Goal: Task Accomplishment & Management: Use online tool/utility

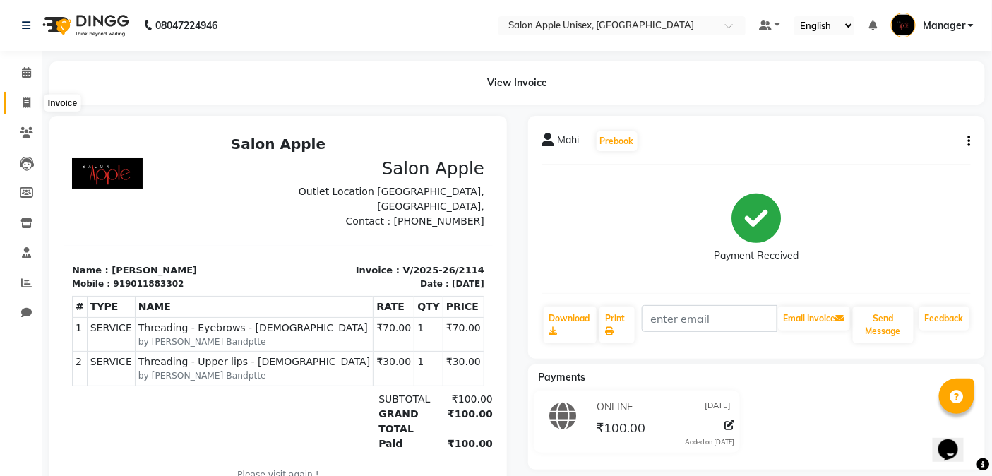
click at [23, 107] on icon at bounding box center [27, 102] width 8 height 11
select select "service"
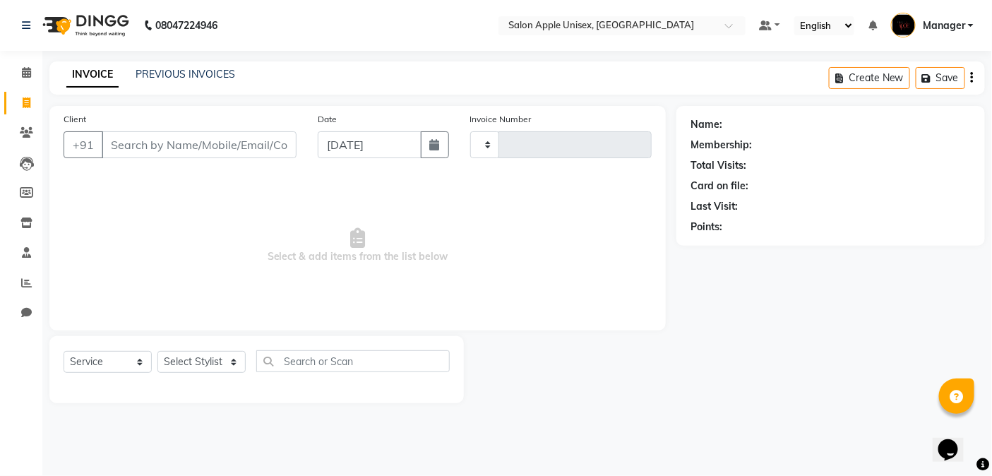
type input "2115"
select select "138"
click at [154, 150] on input "Client" at bounding box center [201, 144] width 198 height 27
click at [30, 286] on icon at bounding box center [26, 282] width 11 height 11
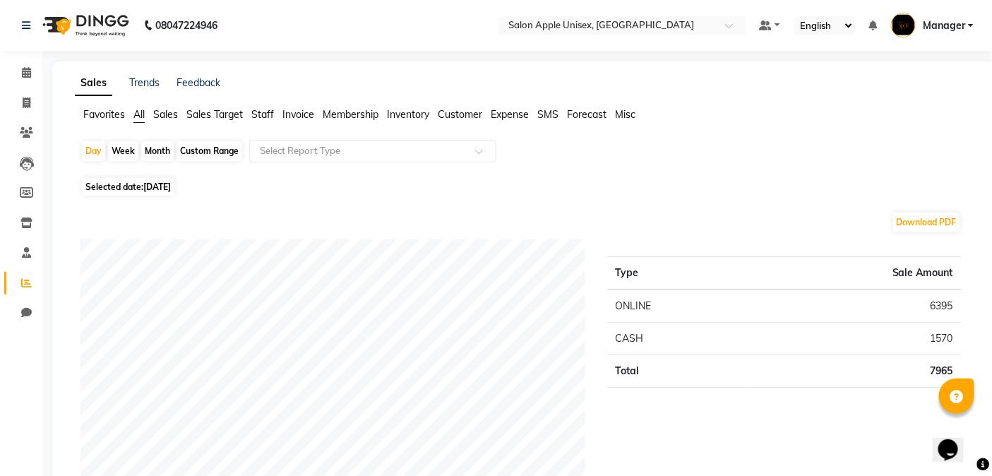
click at [157, 156] on div "Month" at bounding box center [157, 151] width 32 height 20
select select "10"
select select "2025"
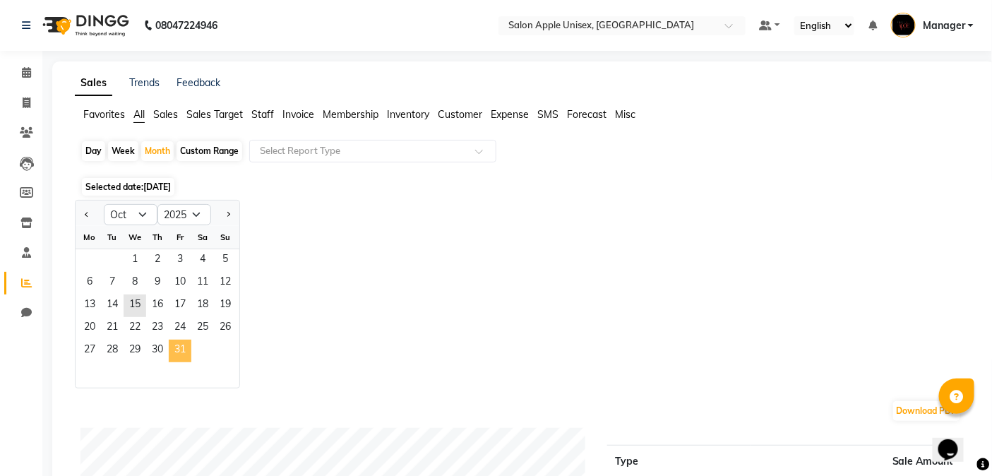
click at [178, 354] on span "31" at bounding box center [180, 350] width 23 height 23
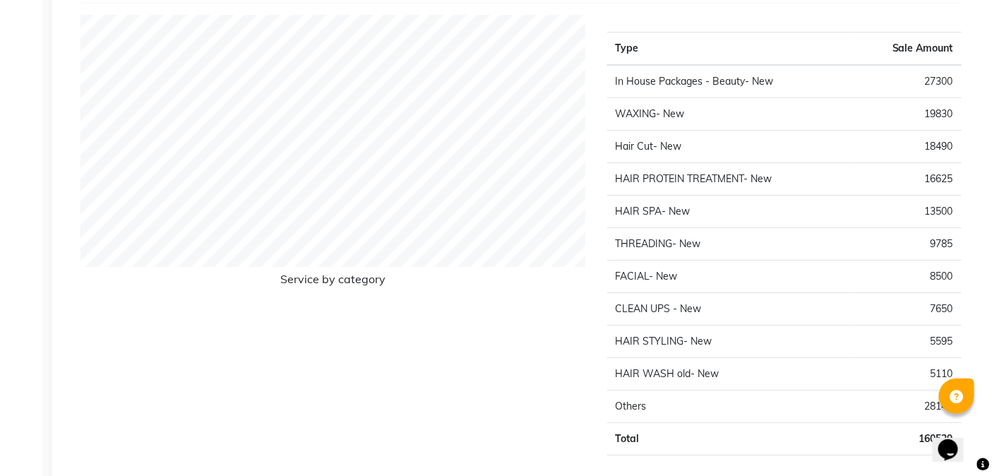
scroll to position [1647, 0]
